Goal: Use online tool/utility: Use online tool/utility

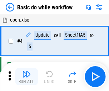
click at [27, 76] on img "button" at bounding box center [26, 74] width 9 height 9
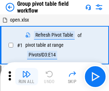
click at [27, 76] on img "button" at bounding box center [26, 74] width 9 height 9
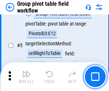
scroll to position [370, 0]
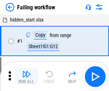
click at [27, 76] on img "button" at bounding box center [26, 74] width 9 height 9
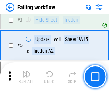
scroll to position [152, 0]
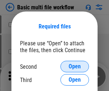
click at [75, 66] on span "Open" at bounding box center [75, 67] width 12 height 6
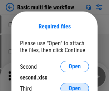
click at [75, 85] on span "Open" at bounding box center [75, 88] width 12 height 6
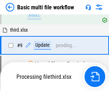
scroll to position [250, 0]
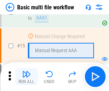
click at [27, 76] on img "button" at bounding box center [26, 74] width 9 height 9
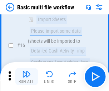
click at [27, 76] on img "button" at bounding box center [26, 74] width 9 height 9
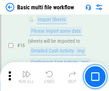
scroll to position [478, 0]
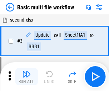
click at [27, 76] on img "button" at bounding box center [26, 74] width 9 height 9
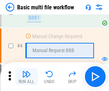
click at [27, 76] on img "button" at bounding box center [26, 74] width 9 height 9
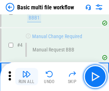
click at [27, 76] on img "button" at bounding box center [26, 74] width 9 height 9
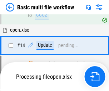
scroll to position [427, 0]
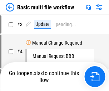
scroll to position [29, 0]
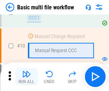
click at [27, 76] on img "button" at bounding box center [26, 74] width 9 height 9
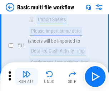
click at [27, 76] on img "button" at bounding box center [26, 74] width 9 height 9
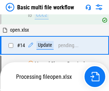
scroll to position [375, 0]
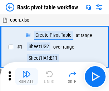
click at [27, 76] on img "button" at bounding box center [26, 74] width 9 height 9
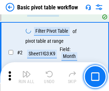
scroll to position [172, 0]
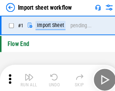
click at [27, 76] on img "button" at bounding box center [28, 74] width 9 height 9
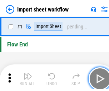
scroll to position [3, 0]
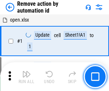
scroll to position [27, 0]
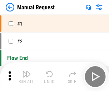
click at [27, 76] on img "button" at bounding box center [26, 74] width 9 height 9
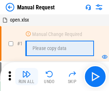
click at [27, 76] on img "button" at bounding box center [26, 74] width 9 height 9
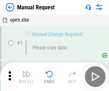
scroll to position [24, 0]
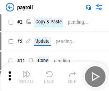
click at [27, 76] on img "button" at bounding box center [26, 74] width 9 height 9
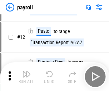
scroll to position [52, 0]
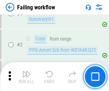
scroll to position [116, 0]
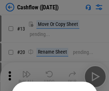
scroll to position [70, 0]
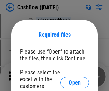
scroll to position [78, 0]
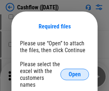
click at [75, 71] on span "Open" at bounding box center [75, 74] width 12 height 6
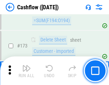
scroll to position [760, 0]
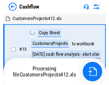
scroll to position [8, 0]
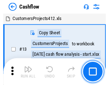
scroll to position [8, 0]
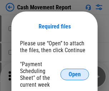
click at [75, 74] on span "Open" at bounding box center [75, 74] width 12 height 6
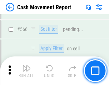
scroll to position [3290, 0]
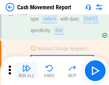
click at [27, 71] on img "button" at bounding box center [26, 68] width 9 height 9
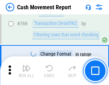
scroll to position [3989, 0]
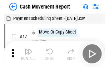
scroll to position [13, 0]
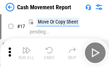
click at [27, 53] on img "button" at bounding box center [26, 50] width 9 height 9
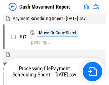
scroll to position [4, 0]
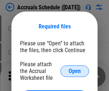
click at [75, 71] on span "Open" at bounding box center [75, 71] width 12 height 6
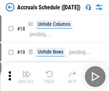
scroll to position [69, 0]
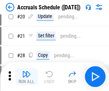
click at [27, 76] on img "button" at bounding box center [26, 74] width 9 height 9
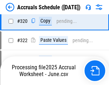
scroll to position [1335, 0]
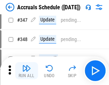
click at [27, 71] on img "button" at bounding box center [26, 68] width 9 height 9
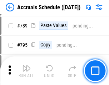
scroll to position [3015, 0]
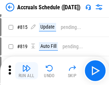
click at [27, 71] on img "button" at bounding box center [26, 68] width 9 height 9
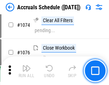
scroll to position [4268, 0]
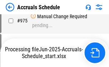
scroll to position [3581, 0]
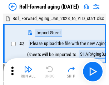
scroll to position [1, 0]
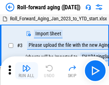
click at [27, 71] on img "button" at bounding box center [26, 68] width 9 height 9
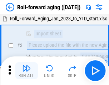
click at [27, 71] on img "button" at bounding box center [26, 68] width 9 height 9
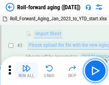
scroll to position [46, 0]
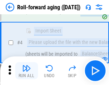
click at [27, 71] on img "button" at bounding box center [26, 68] width 9 height 9
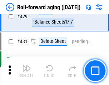
scroll to position [2489, 0]
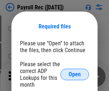
click at [75, 74] on span "Open" at bounding box center [75, 74] width 12 height 6
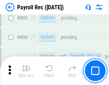
scroll to position [4560, 0]
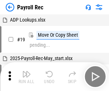
click at [27, 76] on img "button" at bounding box center [26, 74] width 9 height 9
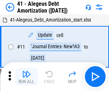
click at [27, 76] on img "button" at bounding box center [26, 74] width 9 height 9
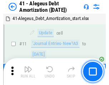
scroll to position [89, 0]
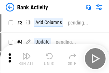
click at [27, 59] on img "button" at bounding box center [26, 56] width 9 height 9
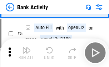
scroll to position [38, 0]
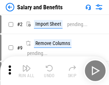
click at [27, 71] on img "button" at bounding box center [26, 68] width 9 height 9
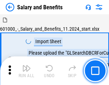
scroll to position [10, 0]
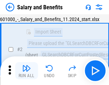
click at [27, 71] on img "button" at bounding box center [26, 68] width 9 height 9
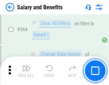
scroll to position [3380, 0]
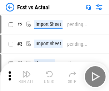
click at [27, 71] on img "button" at bounding box center [26, 74] width 9 height 9
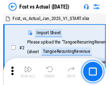
scroll to position [9, 0]
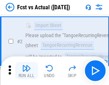
click at [27, 71] on img "button" at bounding box center [26, 68] width 9 height 9
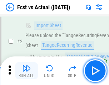
scroll to position [67, 0]
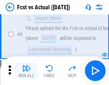
click at [27, 71] on img "button" at bounding box center [26, 68] width 9 height 9
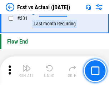
scroll to position [3436, 0]
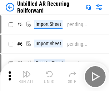
click at [27, 71] on img "button" at bounding box center [26, 74] width 9 height 9
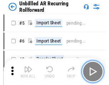
scroll to position [15, 0]
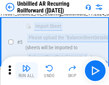
click at [27, 71] on img "button" at bounding box center [26, 68] width 9 height 9
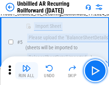
scroll to position [67, 0]
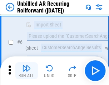
click at [27, 71] on img "button" at bounding box center [26, 68] width 9 height 9
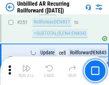
scroll to position [2438, 0]
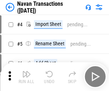
click at [27, 71] on img "button" at bounding box center [26, 74] width 9 height 9
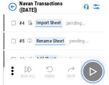
scroll to position [11, 0]
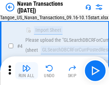
click at [27, 71] on img "button" at bounding box center [26, 68] width 9 height 9
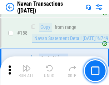
scroll to position [2327, 0]
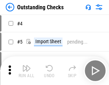
click at [27, 71] on img "button" at bounding box center [26, 68] width 9 height 9
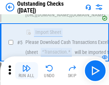
click at [27, 71] on img "button" at bounding box center [26, 68] width 9 height 9
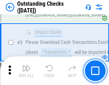
scroll to position [75, 0]
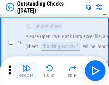
click at [27, 71] on img "button" at bounding box center [26, 68] width 9 height 9
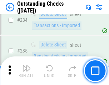
scroll to position [2180, 0]
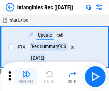
click at [27, 76] on img "button" at bounding box center [26, 74] width 9 height 9
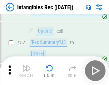
scroll to position [280, 0]
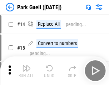
click at [27, 71] on img "button" at bounding box center [26, 68] width 9 height 9
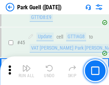
scroll to position [898, 0]
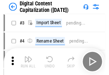
scroll to position [21, 0]
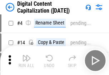
click at [27, 60] on img "button" at bounding box center [26, 57] width 9 height 9
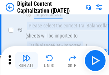
click at [27, 60] on img "button" at bounding box center [26, 57] width 9 height 9
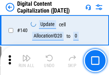
scroll to position [761, 0]
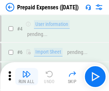
click at [27, 71] on img "button" at bounding box center [26, 74] width 9 height 9
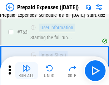
click at [27, 71] on img "button" at bounding box center [26, 68] width 9 height 9
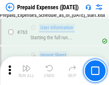
scroll to position [2032, 0]
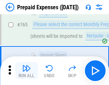
click at [27, 71] on img "button" at bounding box center [26, 68] width 9 height 9
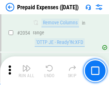
scroll to position [7503, 0]
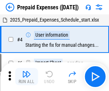
click at [27, 76] on img "button" at bounding box center [26, 74] width 9 height 9
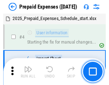
scroll to position [32, 0]
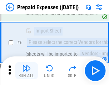
click at [27, 71] on img "button" at bounding box center [26, 68] width 9 height 9
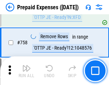
scroll to position [2558, 0]
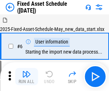
click at [27, 76] on img "button" at bounding box center [26, 74] width 9 height 9
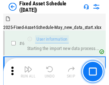
scroll to position [39, 0]
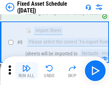
click at [27, 71] on img "button" at bounding box center [26, 68] width 9 height 9
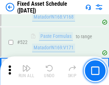
scroll to position [2495, 0]
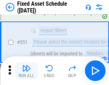
click at [27, 71] on img "button" at bounding box center [26, 68] width 9 height 9
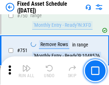
scroll to position [3499, 0]
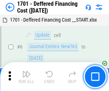
scroll to position [86, 0]
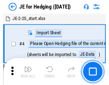
scroll to position [1, 0]
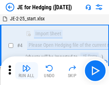
click at [27, 71] on img "button" at bounding box center [26, 68] width 9 height 9
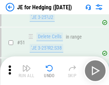
scroll to position [465, 0]
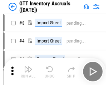
scroll to position [1, 0]
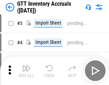
click at [27, 71] on img "button" at bounding box center [26, 68] width 9 height 9
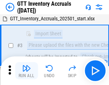
click at [27, 71] on img "button" at bounding box center [26, 68] width 9 height 9
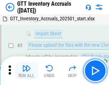
scroll to position [46, 0]
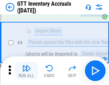
click at [27, 71] on img "button" at bounding box center [26, 68] width 9 height 9
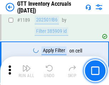
scroll to position [5862, 0]
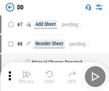
click at [27, 76] on img "button" at bounding box center [26, 74] width 9 height 9
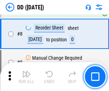
scroll to position [69, 0]
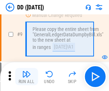
click at [27, 76] on img "button" at bounding box center [26, 74] width 9 height 9
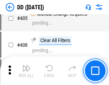
scroll to position [3212, 0]
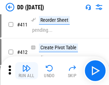
click at [27, 71] on img "button" at bounding box center [26, 68] width 9 height 9
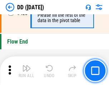
scroll to position [3436, 0]
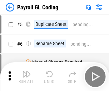
click at [27, 76] on img "button" at bounding box center [26, 74] width 9 height 9
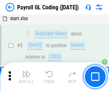
scroll to position [86, 0]
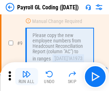
click at [27, 76] on img "button" at bounding box center [26, 74] width 9 height 9
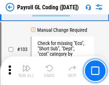
scroll to position [1684, 0]
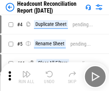
click at [27, 76] on img "button" at bounding box center [26, 74] width 9 height 9
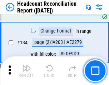
scroll to position [863, 0]
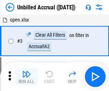
click at [27, 76] on img "button" at bounding box center [26, 74] width 9 height 9
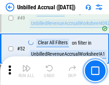
scroll to position [651, 0]
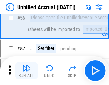
click at [27, 71] on img "button" at bounding box center [26, 68] width 9 height 9
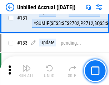
scroll to position [2138, 0]
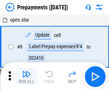
click at [27, 76] on img "button" at bounding box center [26, 74] width 9 height 9
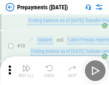
scroll to position [45, 0]
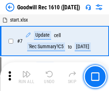
scroll to position [123, 0]
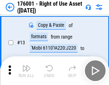
scroll to position [46, 0]
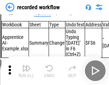
click at [27, 71] on img "button" at bounding box center [26, 68] width 9 height 9
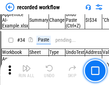
scroll to position [2244, 0]
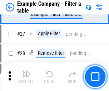
scroll to position [657, 0]
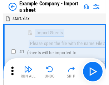
scroll to position [11, 0]
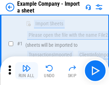
click at [27, 71] on img "button" at bounding box center [26, 68] width 9 height 9
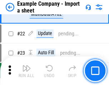
scroll to position [159, 0]
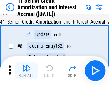
click at [27, 71] on img "button" at bounding box center [26, 68] width 9 height 9
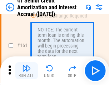
click at [27, 71] on img "button" at bounding box center [26, 68] width 9 height 9
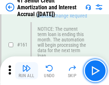
scroll to position [768, 0]
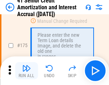
click at [27, 71] on img "button" at bounding box center [26, 68] width 9 height 9
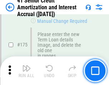
scroll to position [841, 0]
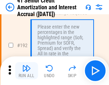
click at [27, 71] on img "button" at bounding box center [26, 68] width 9 height 9
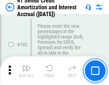
scroll to position [916, 0]
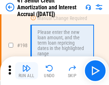
click at [27, 71] on img "button" at bounding box center [26, 68] width 9 height 9
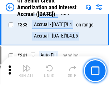
scroll to position [1834, 0]
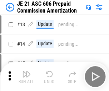
click at [27, 71] on img "button" at bounding box center [26, 74] width 9 height 9
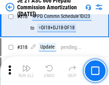
scroll to position [1340, 0]
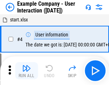
click at [27, 71] on img "button" at bounding box center [26, 68] width 9 height 9
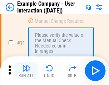
click at [27, 71] on img "button" at bounding box center [26, 68] width 9 height 9
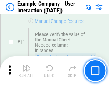
scroll to position [155, 0]
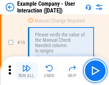
click at [27, 71] on img "button" at bounding box center [26, 68] width 9 height 9
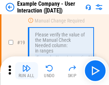
click at [27, 71] on img "button" at bounding box center [26, 68] width 9 height 9
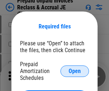
click at [75, 71] on span "Open" at bounding box center [75, 71] width 12 height 6
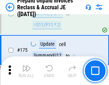
scroll to position [969, 0]
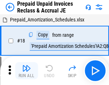
click at [27, 71] on img "button" at bounding box center [26, 68] width 9 height 9
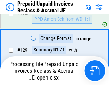
scroll to position [520, 0]
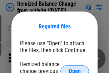
click at [75, 68] on span "Open" at bounding box center [75, 71] width 12 height 6
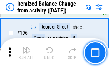
scroll to position [1381, 0]
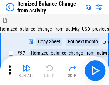
scroll to position [11, 0]
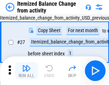
click at [27, 71] on img "button" at bounding box center [26, 68] width 9 height 9
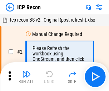
scroll to position [3, 0]
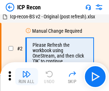
click at [27, 76] on img "button" at bounding box center [26, 74] width 9 height 9
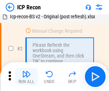
click at [27, 76] on img "button" at bounding box center [26, 74] width 9 height 9
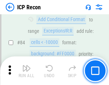
scroll to position [703, 0]
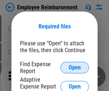
click at [75, 67] on span "Open" at bounding box center [75, 68] width 12 height 6
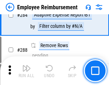
scroll to position [1951, 0]
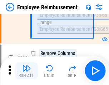
click at [27, 71] on img "button" at bounding box center [26, 68] width 9 height 9
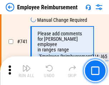
scroll to position [5036, 0]
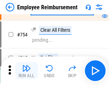
click at [27, 71] on img "button" at bounding box center [26, 68] width 9 height 9
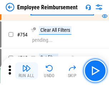
click at [27, 71] on img "button" at bounding box center [26, 68] width 9 height 9
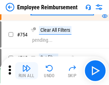
click at [27, 71] on img "button" at bounding box center [26, 68] width 9 height 9
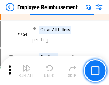
click at [27, 71] on img "button" at bounding box center [26, 68] width 9 height 9
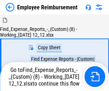
scroll to position [24, 0]
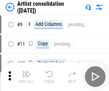
click at [27, 76] on img "button" at bounding box center [26, 74] width 9 height 9
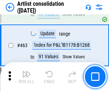
scroll to position [3143, 0]
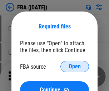
click at [75, 66] on span "Open" at bounding box center [75, 67] width 12 height 6
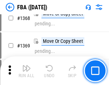
scroll to position [7709, 0]
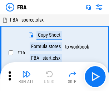
scroll to position [7, 0]
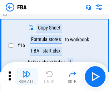
click at [27, 76] on img "button" at bounding box center [26, 74] width 9 height 9
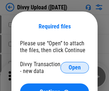
click at [75, 67] on span "Open" at bounding box center [75, 68] width 12 height 6
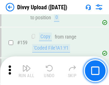
scroll to position [743, 0]
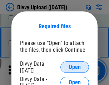
click at [75, 67] on span "Open" at bounding box center [75, 68] width 12 height 6
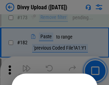
scroll to position [806, 0]
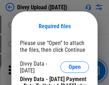
scroll to position [1219, 0]
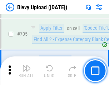
scroll to position [4910, 0]
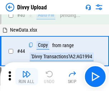
click at [27, 76] on img "button" at bounding box center [26, 74] width 9 height 9
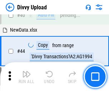
scroll to position [79, 0]
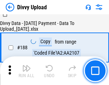
scroll to position [845, 0]
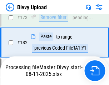
scroll to position [845, 0]
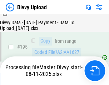
scroll to position [1003, 0]
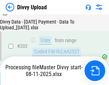
scroll to position [1161, 0]
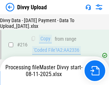
scroll to position [1478, 0]
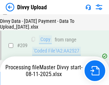
scroll to position [1325, 0]
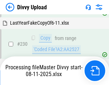
scroll to position [1781, 0]
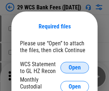
click at [75, 67] on span "Open" at bounding box center [75, 68] width 12 height 6
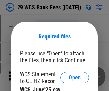
scroll to position [10, 0]
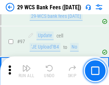
scroll to position [700, 0]
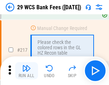
click at [27, 71] on img "button" at bounding box center [26, 68] width 9 height 9
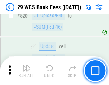
scroll to position [3704, 0]
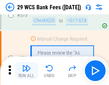
click at [27, 71] on img "button" at bounding box center [26, 68] width 9 height 9
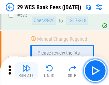
scroll to position [3975, 0]
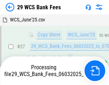
scroll to position [107, 0]
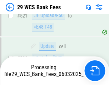
scroll to position [3845, 0]
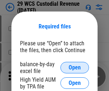
click at [75, 67] on span "Open" at bounding box center [75, 68] width 12 height 6
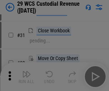
scroll to position [154, 0]
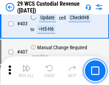
scroll to position [3325, 0]
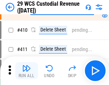
click at [27, 71] on img "button" at bounding box center [26, 68] width 9 height 9
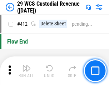
scroll to position [3428, 0]
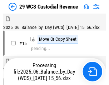
scroll to position [17, 0]
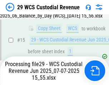
scroll to position [163, 0]
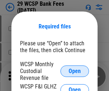
click at [75, 71] on span "Open" at bounding box center [75, 71] width 12 height 6
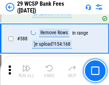
scroll to position [2825, 0]
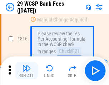
click at [27, 71] on img "button" at bounding box center [26, 68] width 9 height 9
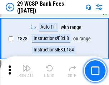
scroll to position [4554, 0]
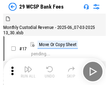
scroll to position [17, 0]
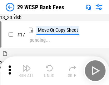
click at [27, 71] on img "button" at bounding box center [26, 68] width 9 height 9
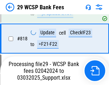
scroll to position [4414, 0]
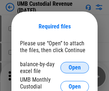
click at [75, 67] on span "Open" at bounding box center [75, 68] width 12 height 6
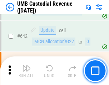
scroll to position [3718, 0]
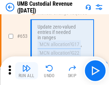
click at [27, 71] on img "button" at bounding box center [26, 68] width 9 height 9
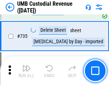
scroll to position [4389, 0]
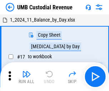
scroll to position [5, 0]
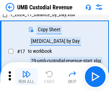
click at [27, 76] on img "button" at bounding box center [26, 74] width 9 height 9
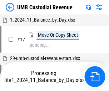
scroll to position [5, 0]
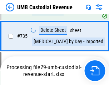
scroll to position [4373, 0]
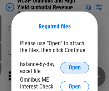
click at [75, 67] on span "Open" at bounding box center [75, 68] width 12 height 6
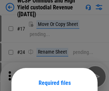
scroll to position [56, 0]
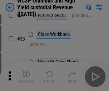
scroll to position [164, 0]
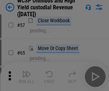
scroll to position [313, 0]
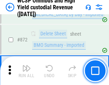
scroll to position [6075, 0]
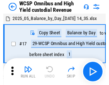
scroll to position [4, 0]
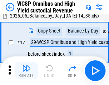
click at [27, 71] on img "button" at bounding box center [26, 68] width 9 height 9
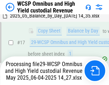
scroll to position [149, 0]
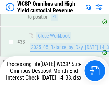
scroll to position [355, 0]
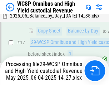
scroll to position [149, 0]
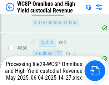
scroll to position [6059, 0]
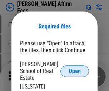
click at [75, 68] on span "Open" at bounding box center [75, 71] width 12 height 6
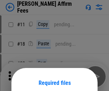
scroll to position [56, 0]
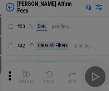
scroll to position [146, 0]
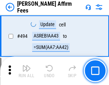
scroll to position [1952, 0]
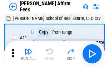
scroll to position [7, 0]
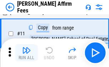
click at [27, 53] on img "button" at bounding box center [26, 50] width 9 height 9
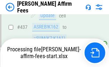
scroll to position [1883, 0]
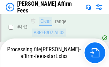
scroll to position [1924, 0]
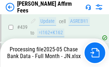
scroll to position [1883, 0]
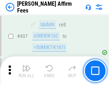
scroll to position [1874, 0]
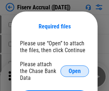
click at [75, 68] on span "Open" at bounding box center [75, 71] width 12 height 6
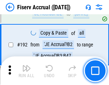
scroll to position [1633, 0]
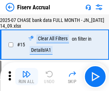
click at [27, 76] on img "button" at bounding box center [26, 74] width 9 height 9
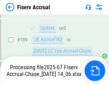
scroll to position [1845, 0]
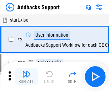
click at [27, 71] on img "button" at bounding box center [26, 74] width 9 height 9
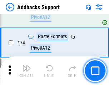
scroll to position [523, 0]
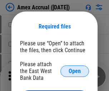
click at [75, 71] on span "Open" at bounding box center [75, 71] width 12 height 6
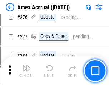
scroll to position [1869, 0]
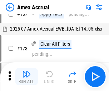
click at [27, 76] on img "button" at bounding box center [26, 74] width 9 height 9
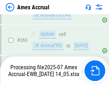
scroll to position [2008, 0]
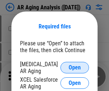
click at [75, 66] on span "Open" at bounding box center [75, 68] width 12 height 6
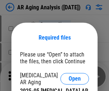
scroll to position [11, 0]
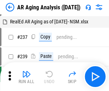
scroll to position [7, 0]
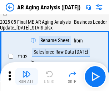
click at [27, 76] on img "button" at bounding box center [26, 74] width 9 height 9
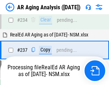
scroll to position [1113, 0]
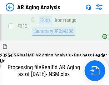
scroll to position [1074, 0]
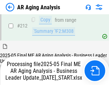
scroll to position [1104, 0]
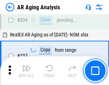
scroll to position [1104, 0]
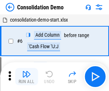
click at [27, 76] on img "button" at bounding box center [26, 74] width 9 height 9
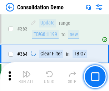
scroll to position [2406, 0]
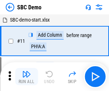
click at [27, 76] on img "button" at bounding box center [26, 74] width 9 height 9
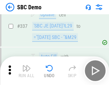
scroll to position [1888, 0]
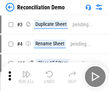
click at [27, 76] on img "button" at bounding box center [26, 74] width 9 height 9
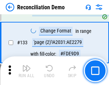
scroll to position [852, 0]
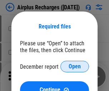
click at [75, 66] on span "Open" at bounding box center [75, 67] width 12 height 6
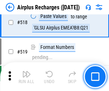
scroll to position [3089, 0]
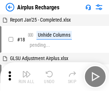
click at [27, 76] on img "button" at bounding box center [26, 74] width 9 height 9
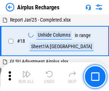
scroll to position [32, 0]
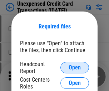
click at [75, 67] on span "Open" at bounding box center [75, 68] width 12 height 6
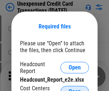
click at [75, 89] on span "Open" at bounding box center [75, 92] width 12 height 6
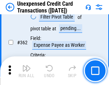
scroll to position [1846, 0]
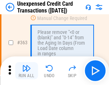
click at [27, 71] on img "button" at bounding box center [26, 68] width 9 height 9
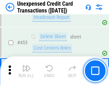
scroll to position [2448, 0]
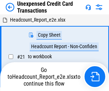
scroll to position [11, 0]
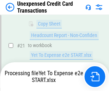
scroll to position [153, 0]
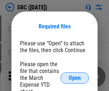
click at [75, 78] on span "Open" at bounding box center [75, 78] width 12 height 6
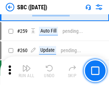
scroll to position [1403, 0]
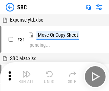
scroll to position [7, 0]
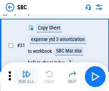
click at [27, 76] on img "button" at bounding box center [26, 74] width 9 height 9
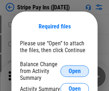
click at [75, 71] on span "Open" at bounding box center [75, 71] width 12 height 6
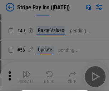
scroll to position [130, 0]
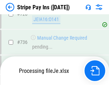
scroll to position [3780, 0]
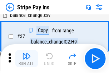
click at [27, 59] on img "button" at bounding box center [26, 56] width 9 height 9
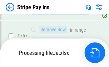
scroll to position [3764, 0]
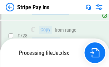
scroll to position [3764, 0]
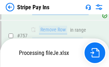
scroll to position [3764, 0]
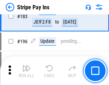
scroll to position [972, 0]
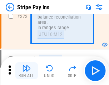
click at [27, 71] on img "button" at bounding box center [26, 68] width 9 height 9
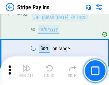
scroll to position [3755, 0]
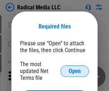
click at [75, 71] on span "Open" at bounding box center [75, 71] width 12 height 6
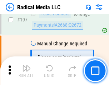
scroll to position [1660, 0]
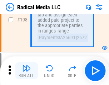
click at [27, 71] on img "button" at bounding box center [26, 68] width 9 height 9
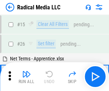
scroll to position [40, 0]
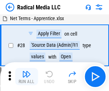
click at [27, 76] on img "button" at bounding box center [26, 74] width 9 height 9
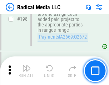
scroll to position [1800, 0]
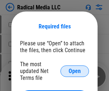
click at [75, 71] on span "Open" at bounding box center [75, 71] width 12 height 6
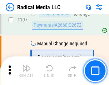
scroll to position [1660, 0]
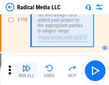
click at [27, 71] on img "button" at bounding box center [26, 68] width 9 height 9
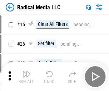
scroll to position [40, 0]
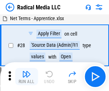
click at [27, 76] on img "button" at bounding box center [26, 74] width 9 height 9
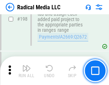
scroll to position [1800, 0]
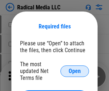
click at [75, 71] on span "Open" at bounding box center [75, 71] width 12 height 6
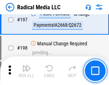
scroll to position [1660, 0]
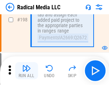
click at [27, 71] on img "button" at bounding box center [26, 68] width 9 height 9
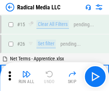
scroll to position [40, 0]
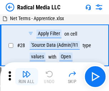
click at [27, 76] on img "button" at bounding box center [26, 74] width 9 height 9
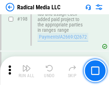
scroll to position [1800, 0]
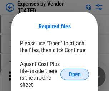
click at [75, 74] on span "Open" at bounding box center [75, 74] width 12 height 6
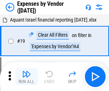
click at [27, 76] on img "button" at bounding box center [26, 74] width 9 height 9
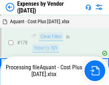
scroll to position [560, 0]
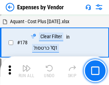
scroll to position [560, 0]
